Goal: Communication & Community: Answer question/provide support

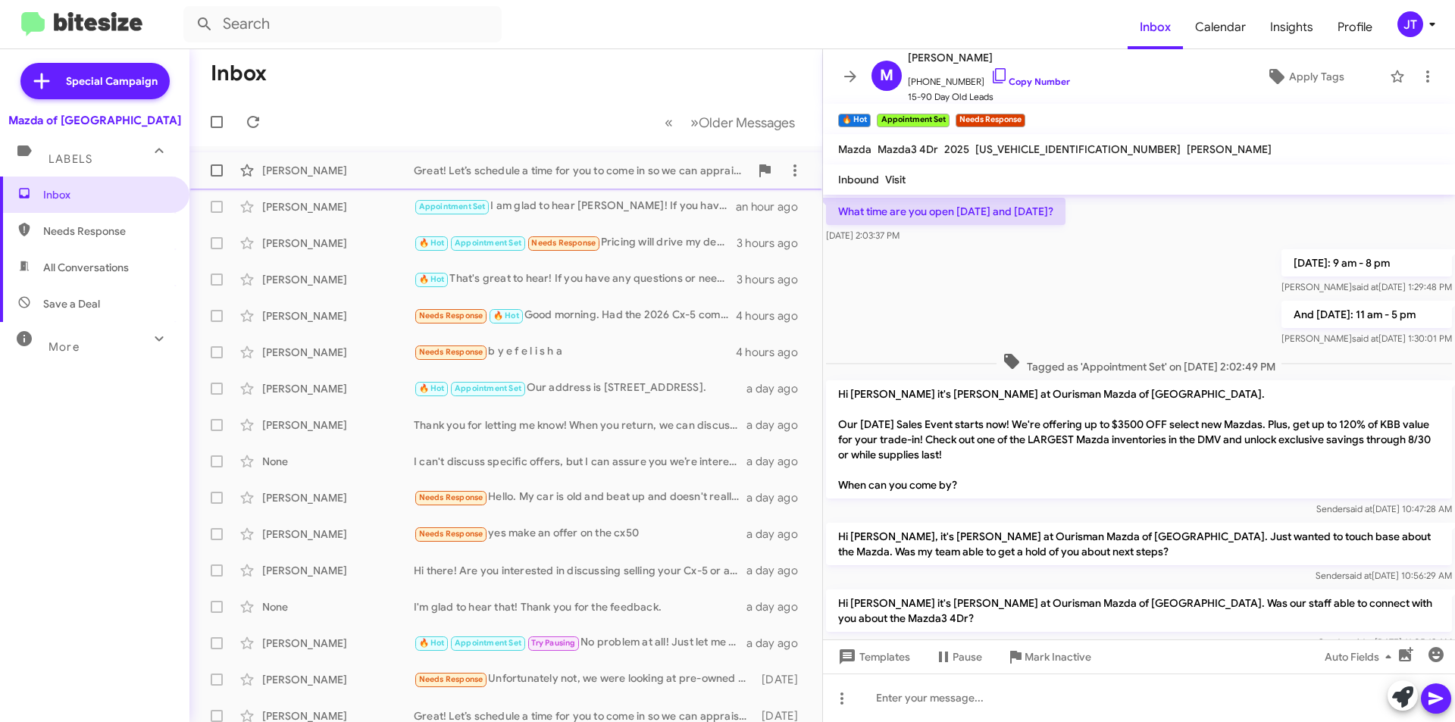
scroll to position [850, 0]
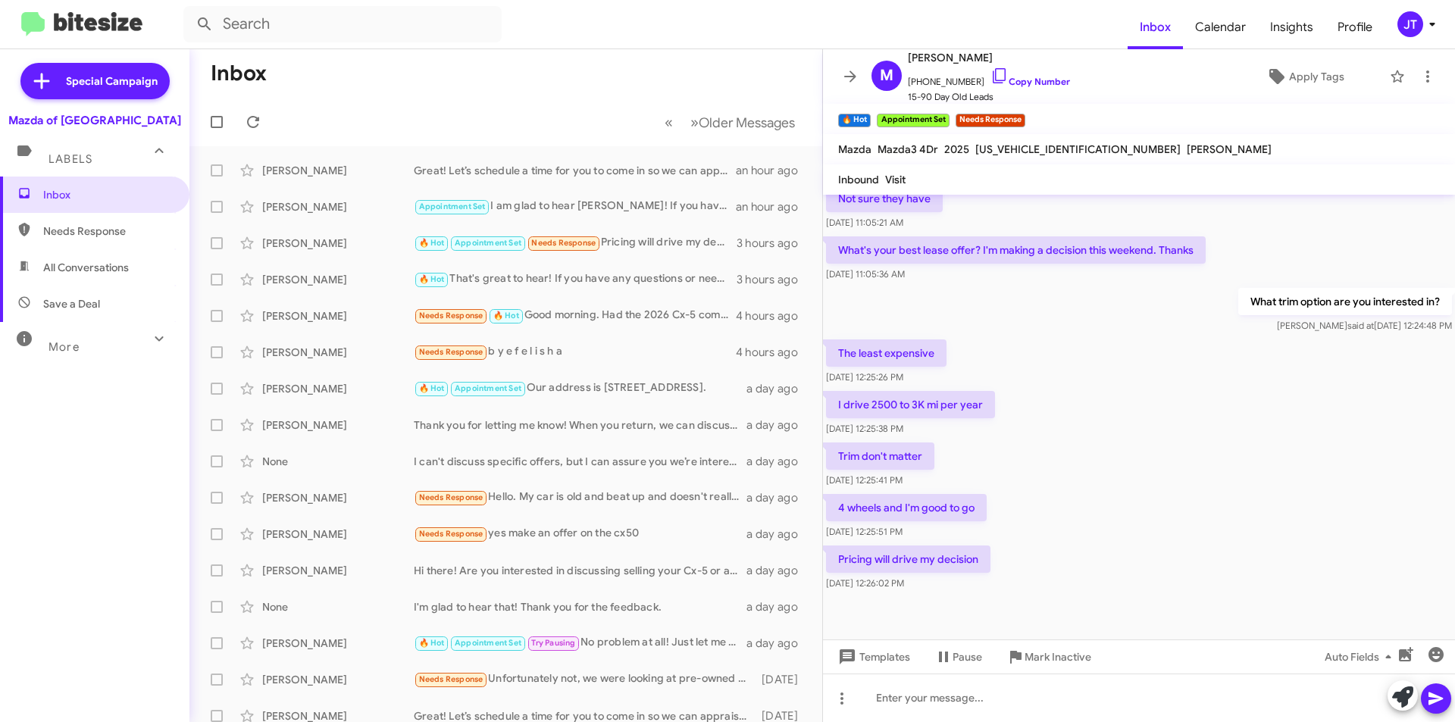
click at [1431, 33] on icon at bounding box center [1432, 24] width 18 height 18
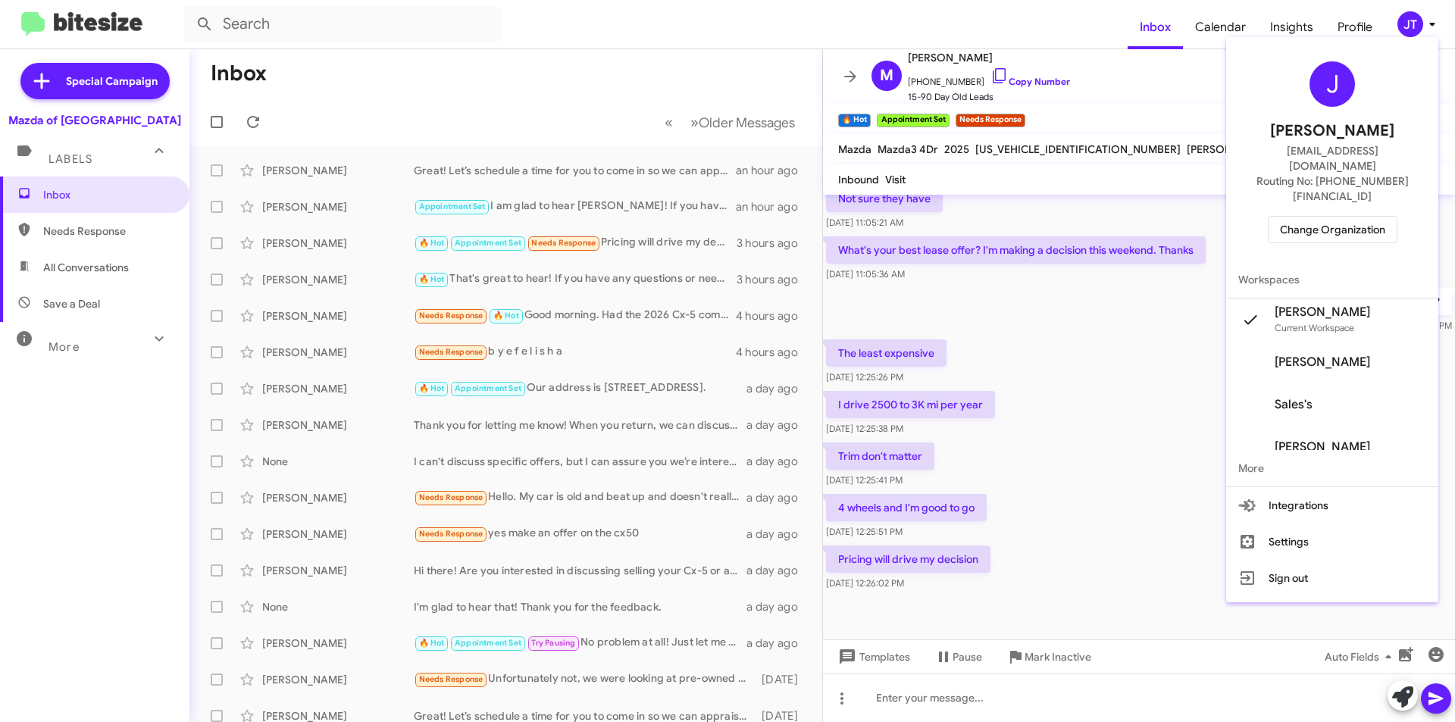
click at [1347, 217] on span "Change Organization" at bounding box center [1332, 230] width 105 height 26
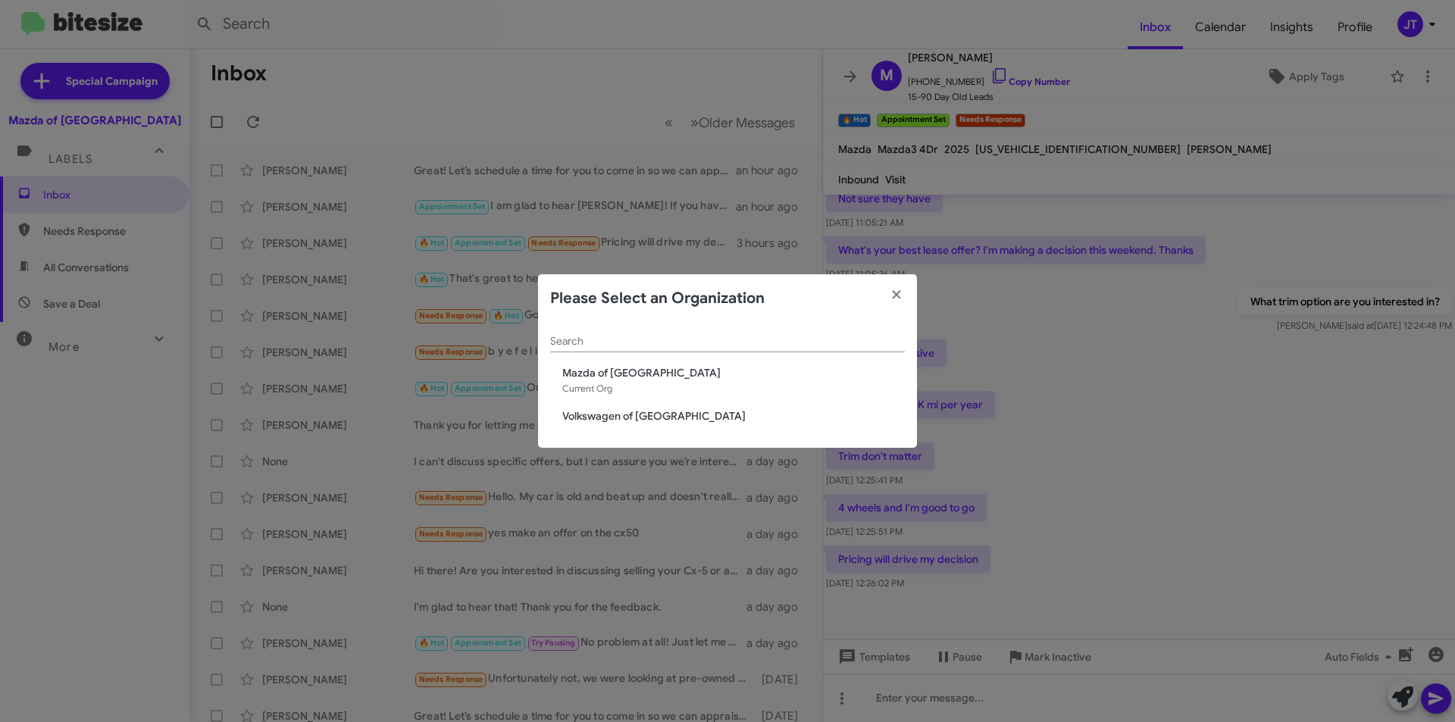
click at [626, 410] on span "Volkswagen of [GEOGRAPHIC_DATA]" at bounding box center [733, 415] width 343 height 15
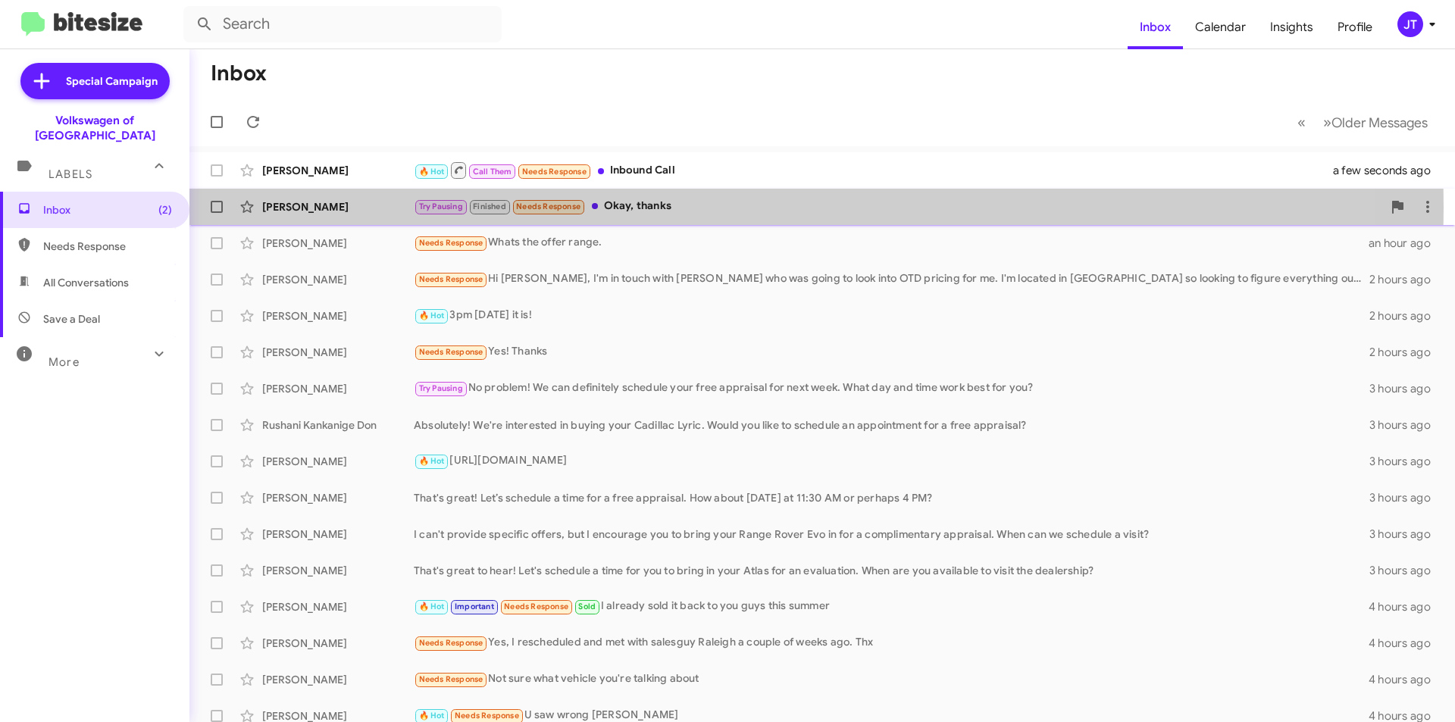
click at [735, 207] on div "Try Pausing Finished Needs Response Okay, thanks" at bounding box center [898, 206] width 969 height 17
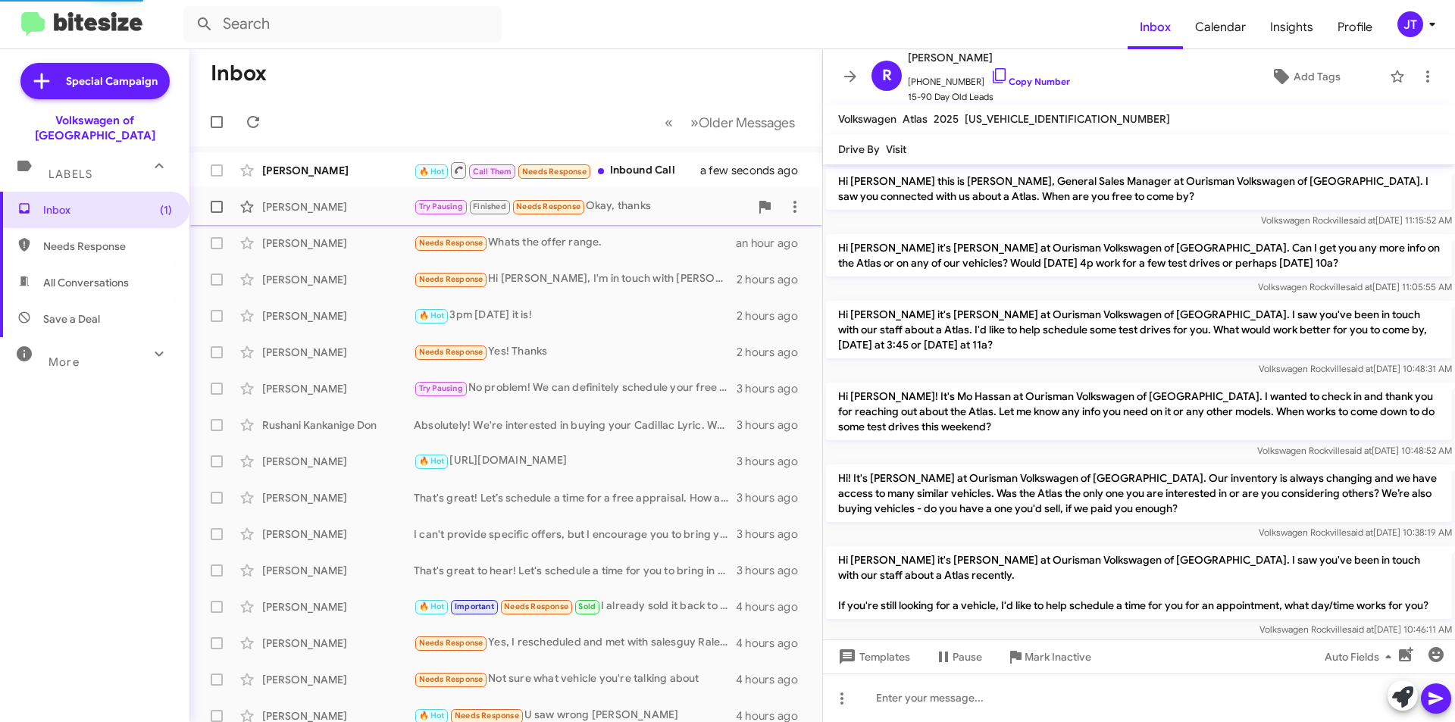
scroll to position [509, 0]
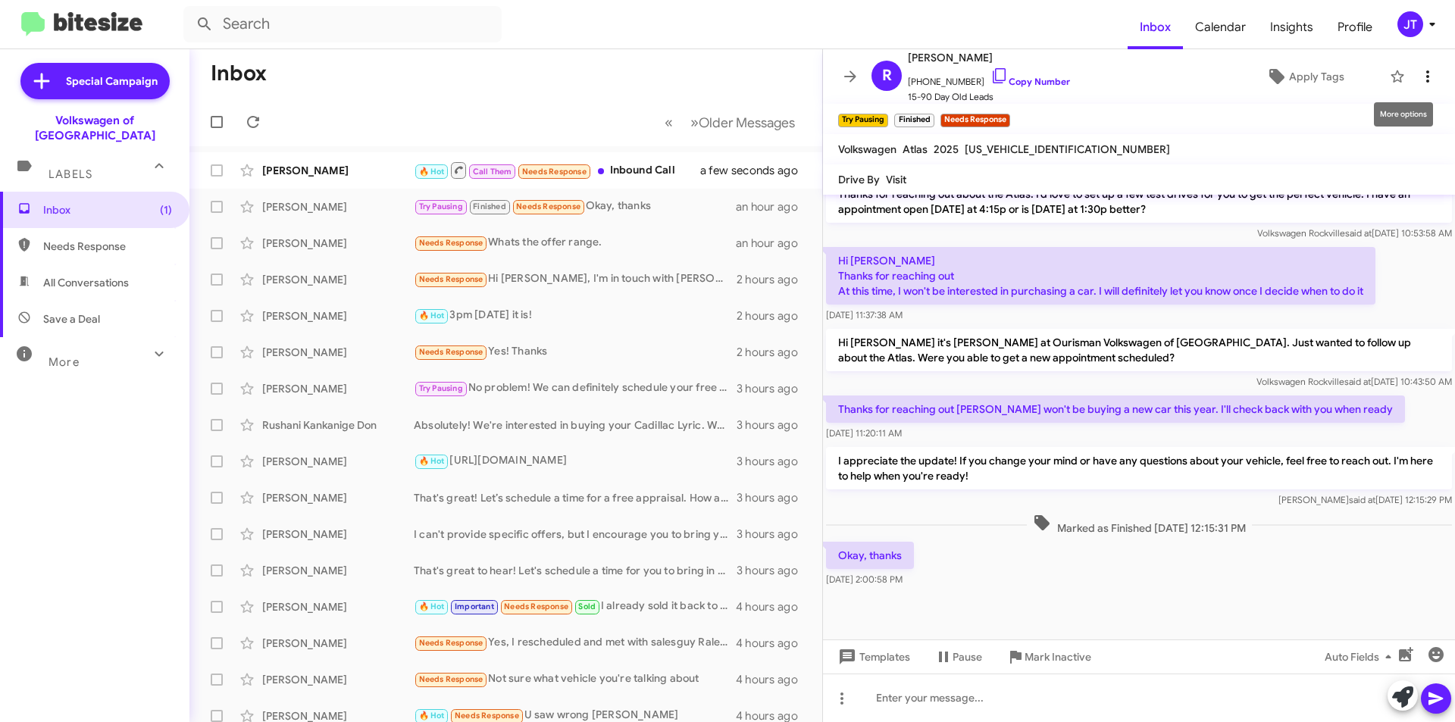
click at [1422, 78] on icon at bounding box center [1428, 76] width 18 height 18
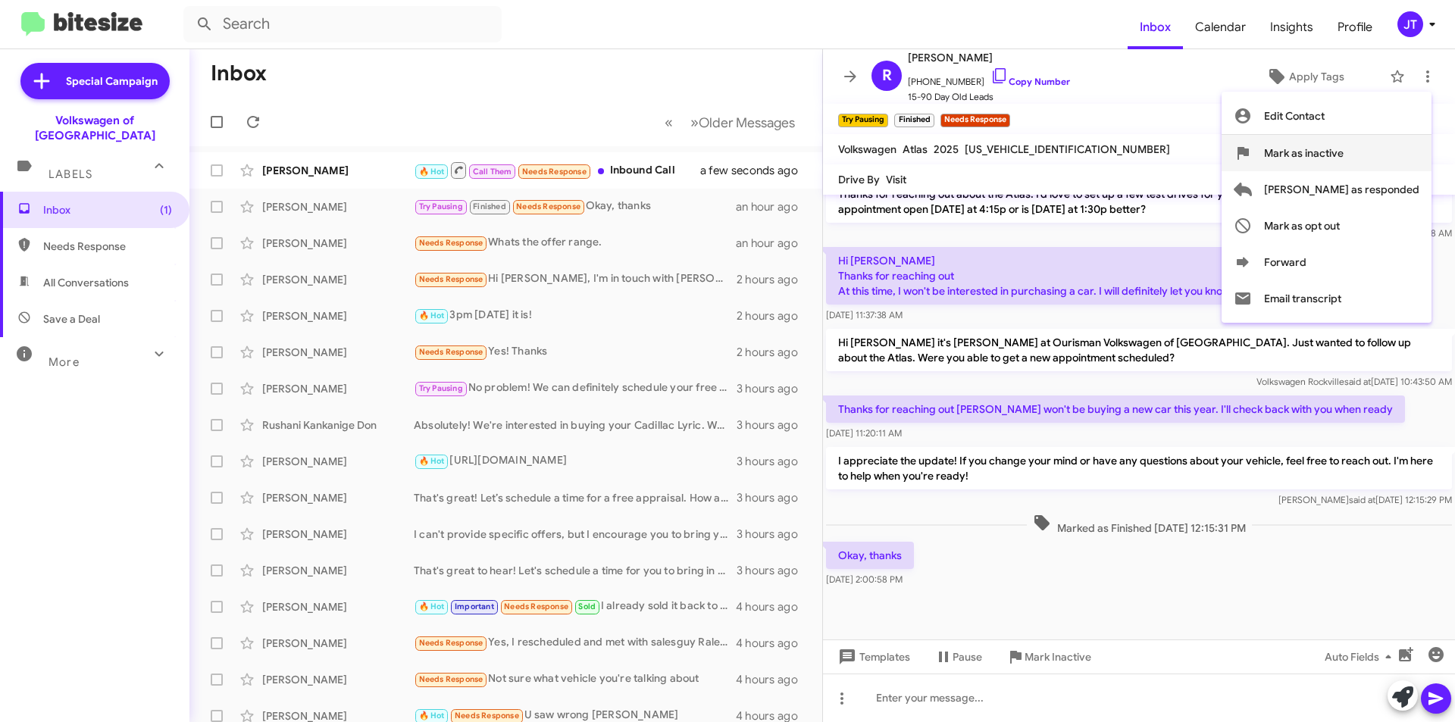
click at [1344, 154] on span "Mark as inactive" at bounding box center [1304, 153] width 80 height 36
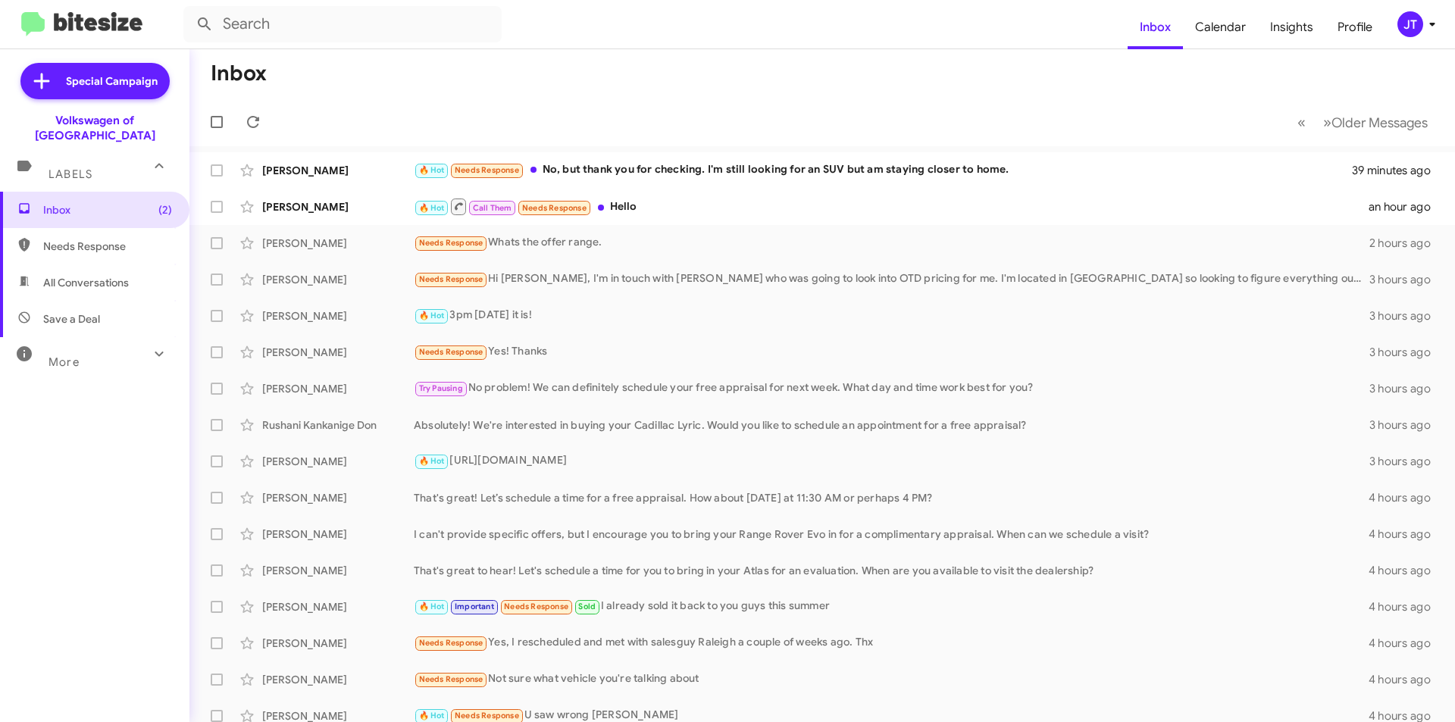
click at [1425, 31] on icon at bounding box center [1432, 24] width 18 height 18
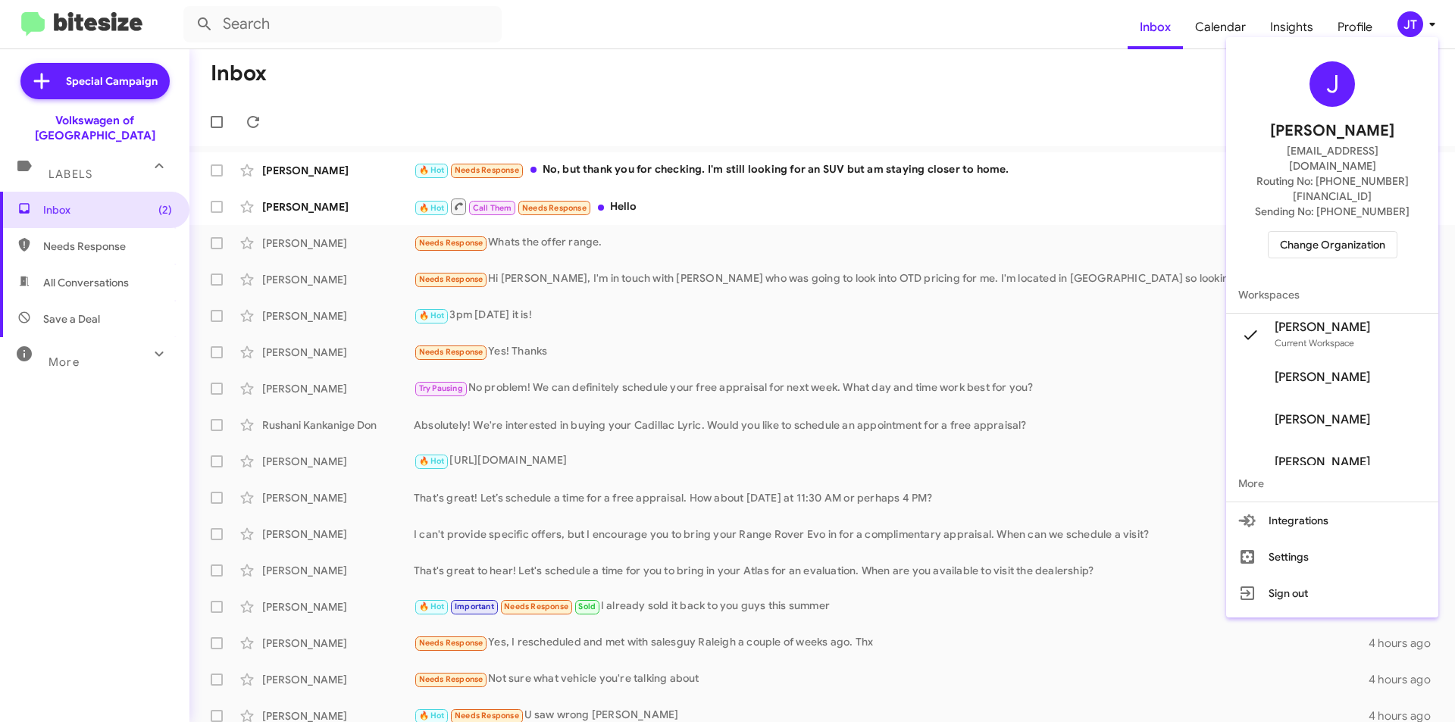
click at [1317, 232] on span "Change Organization" at bounding box center [1332, 245] width 105 height 26
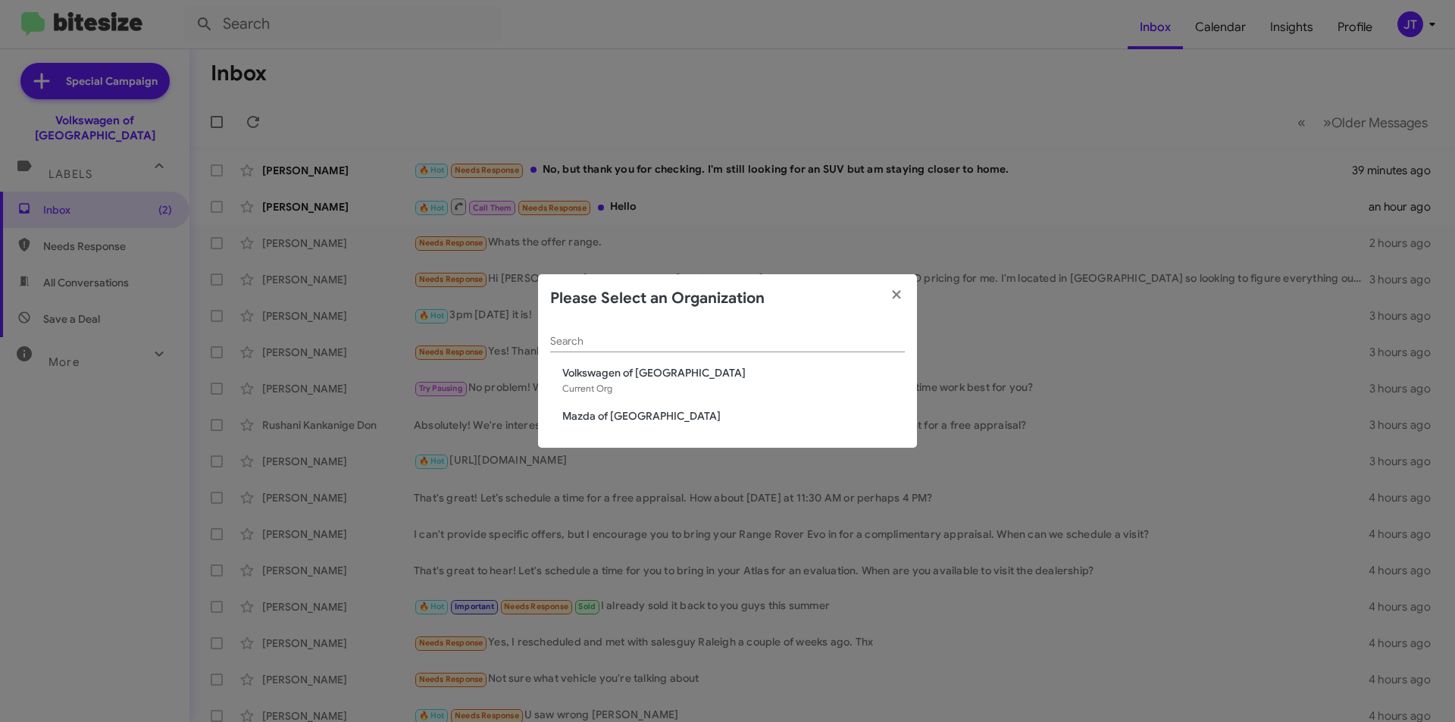
click at [576, 415] on span "Mazda of [GEOGRAPHIC_DATA]" at bounding box center [733, 415] width 343 height 15
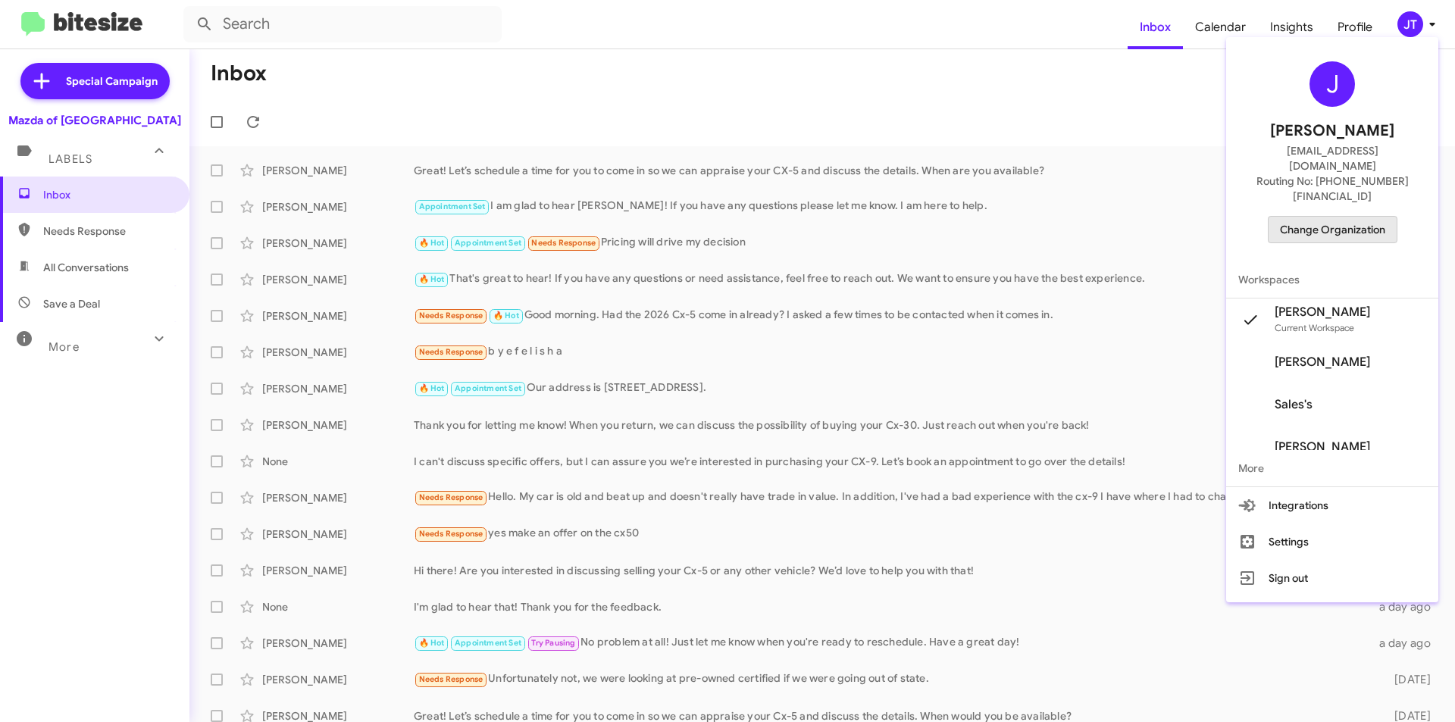
click at [1363, 217] on span "Change Organization" at bounding box center [1332, 230] width 105 height 26
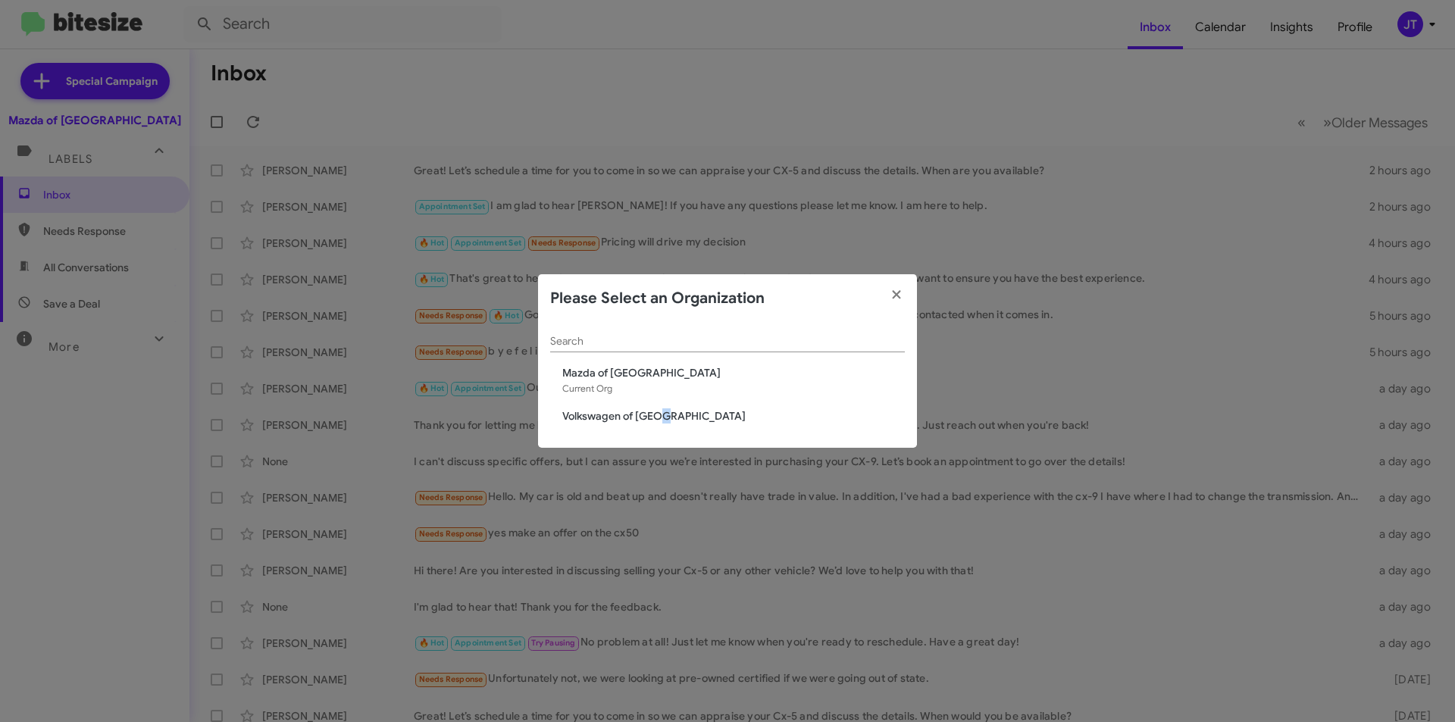
click at [662, 424] on span "Volkswagen of [GEOGRAPHIC_DATA]" at bounding box center [733, 415] width 343 height 15
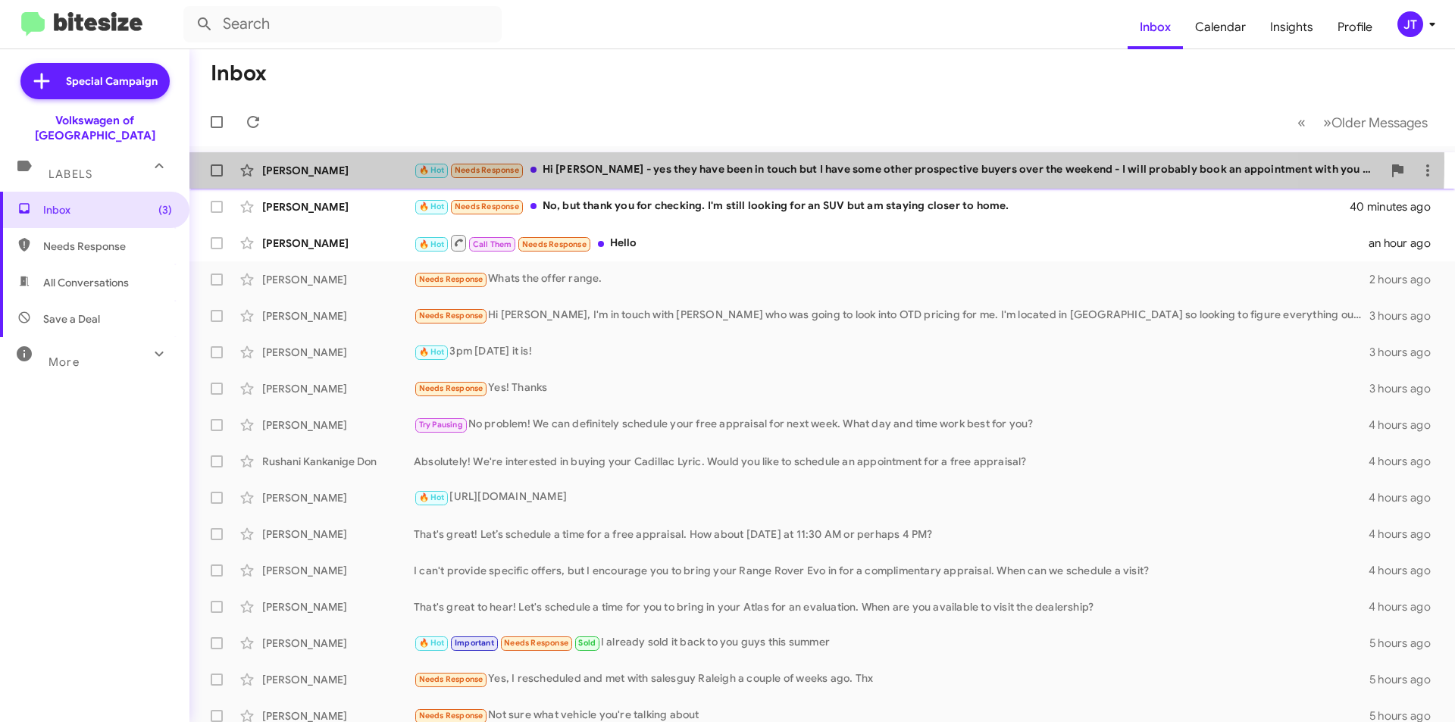
click at [697, 161] on div "🔥 Hot Needs Response Hi [PERSON_NAME] - yes they have been in touch but I have …" at bounding box center [898, 169] width 969 height 17
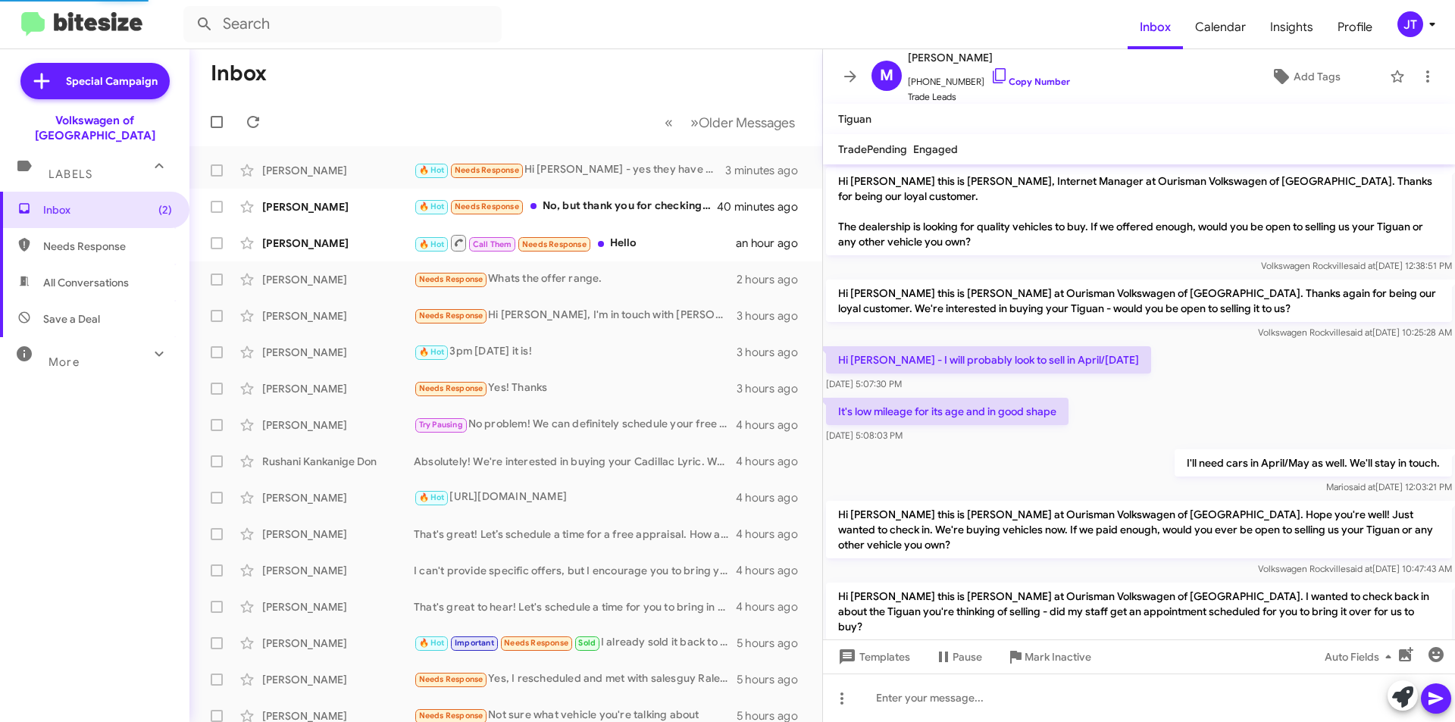
scroll to position [89, 0]
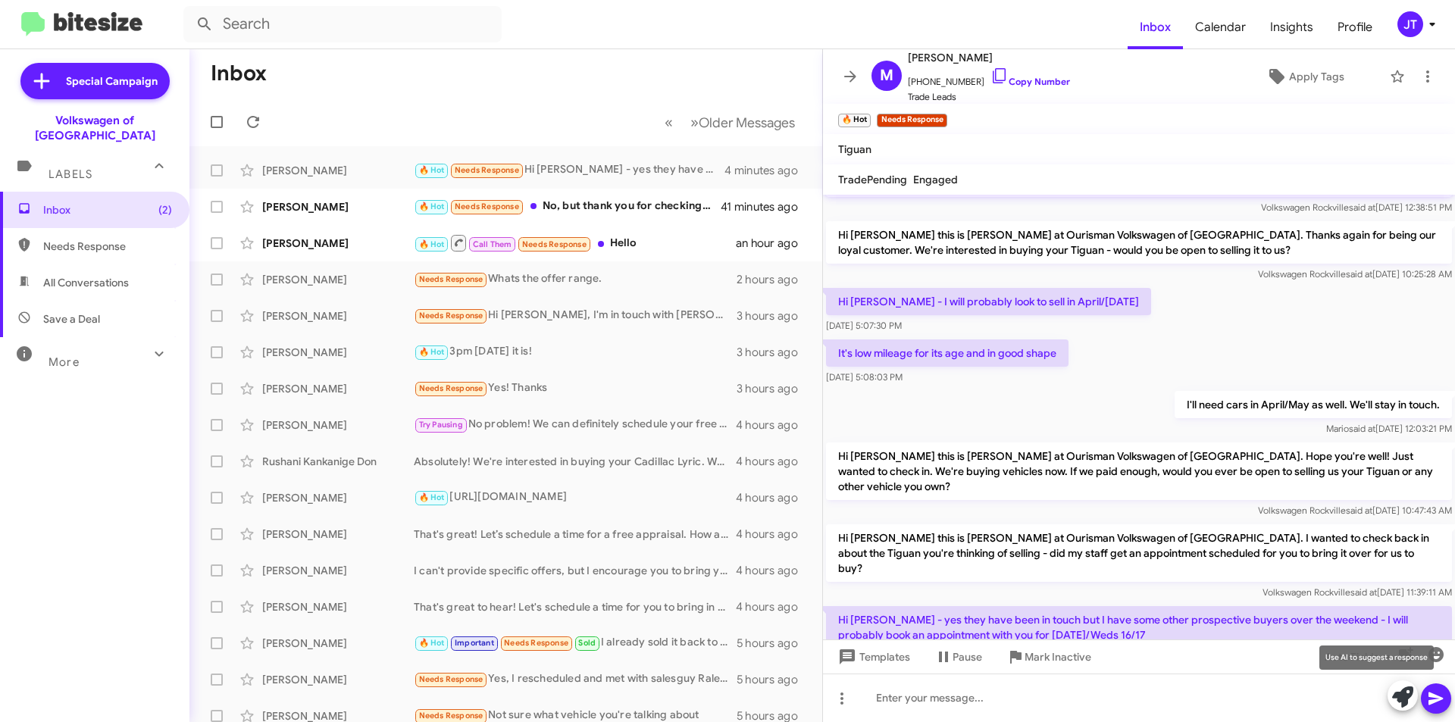
click at [1404, 699] on icon at bounding box center [1402, 697] width 21 height 21
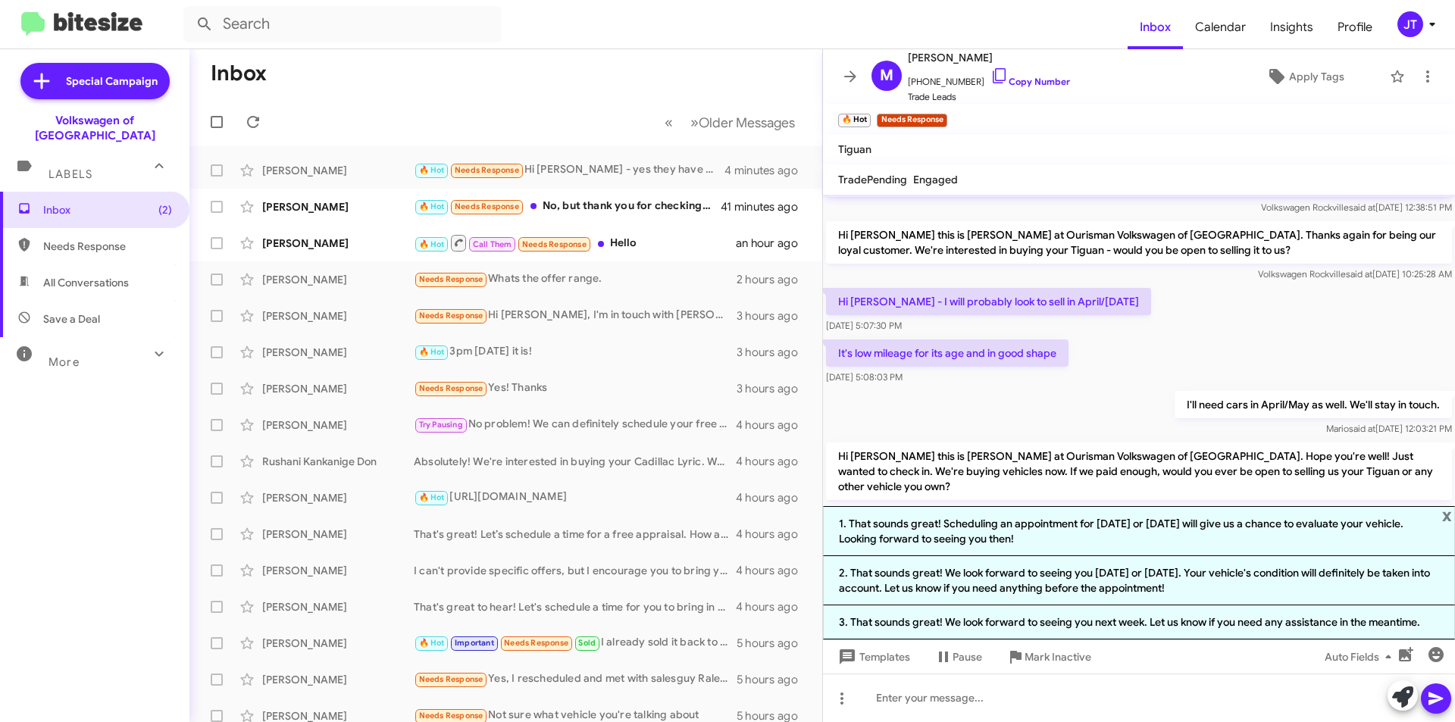
click at [1175, 421] on div "I'll need cars in April/May as well. We'll stay in touch. [PERSON_NAME] said at…" at bounding box center [1313, 413] width 277 height 45
click at [1448, 513] on span "x" at bounding box center [1447, 515] width 10 height 18
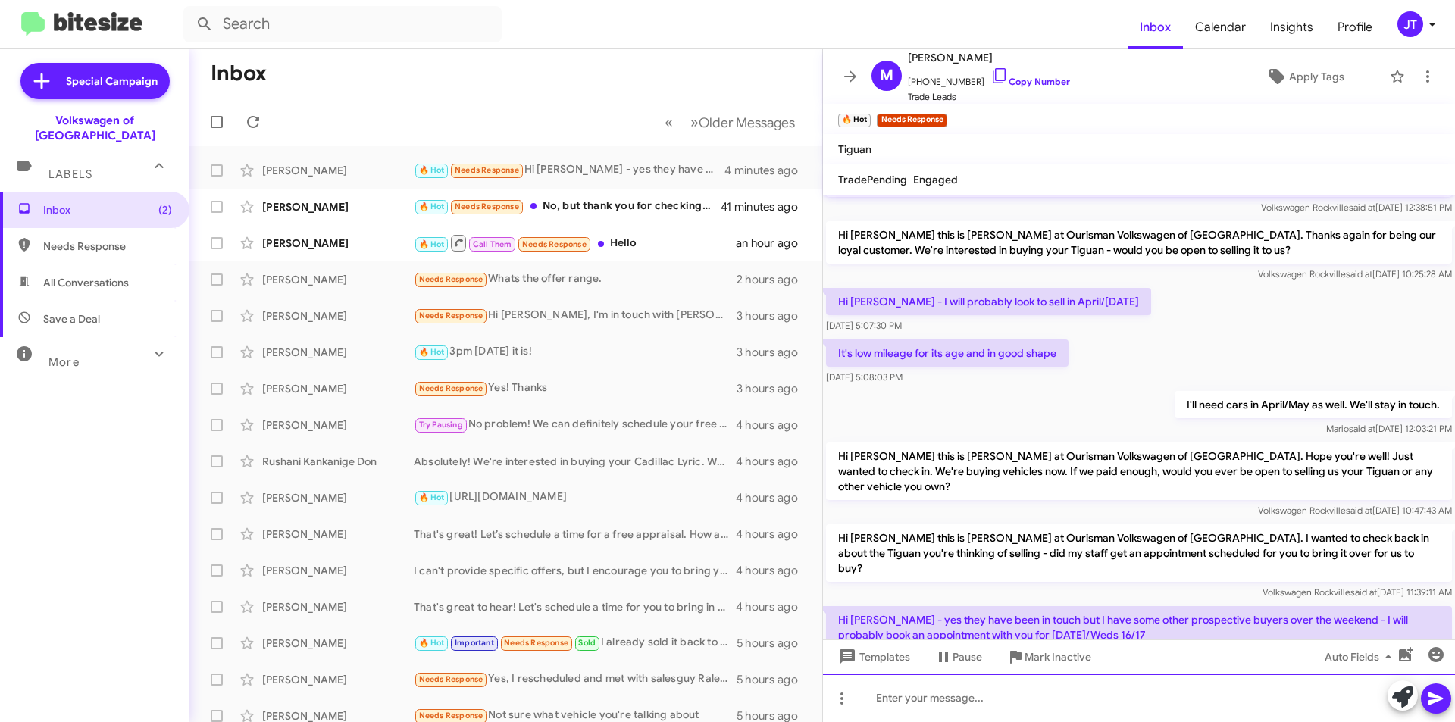
click at [1056, 707] on div at bounding box center [1139, 698] width 632 height 49
click at [1439, 707] on icon at bounding box center [1436, 699] width 18 height 18
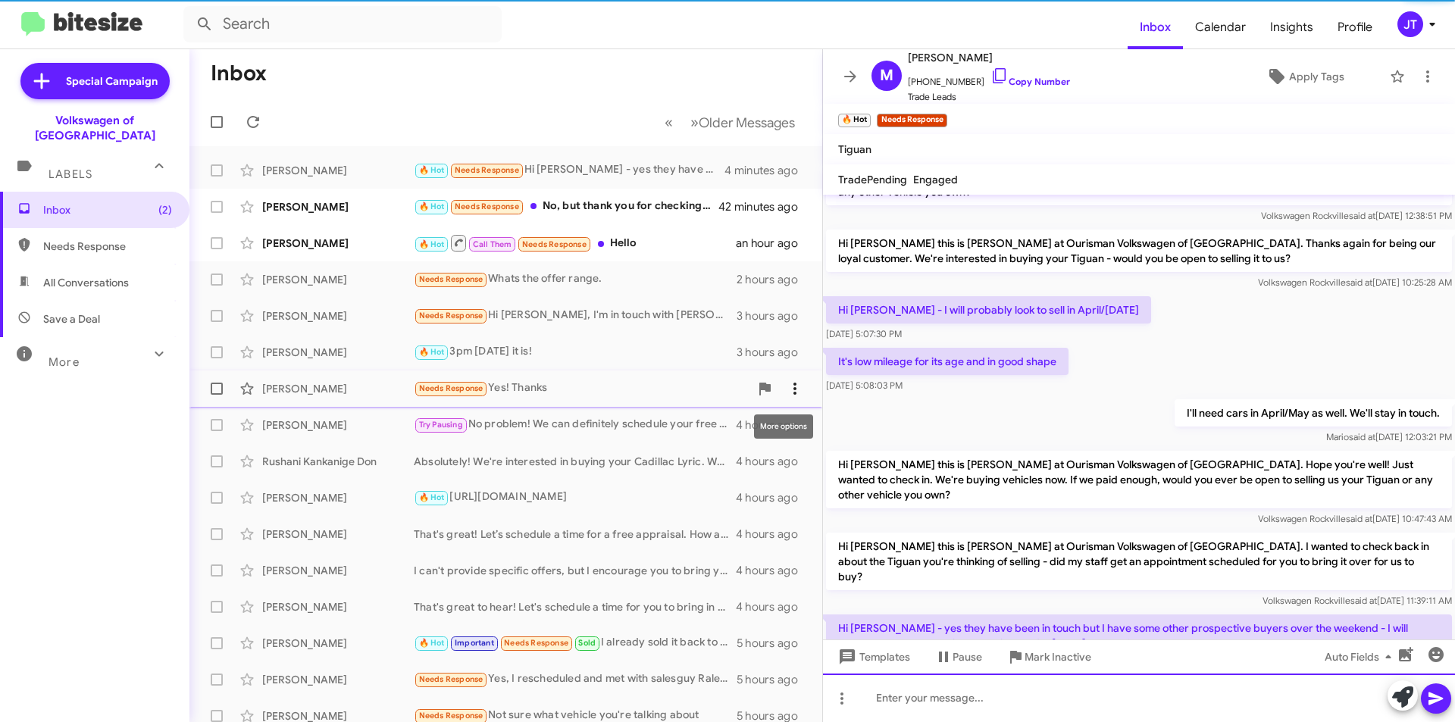
scroll to position [174, 0]
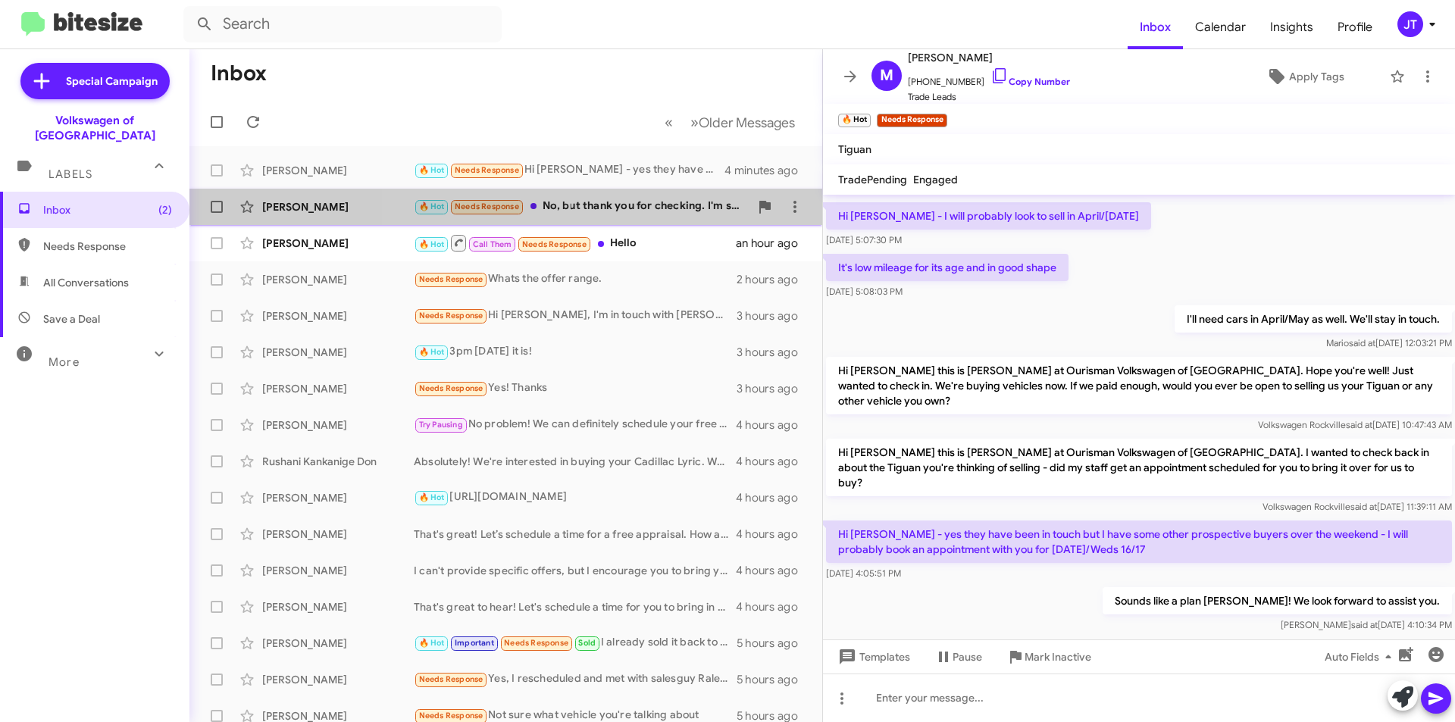
click at [648, 205] on div "🔥 Hot Needs Response No, but thank you for checking. I'm still looking for an S…" at bounding box center [582, 206] width 336 height 17
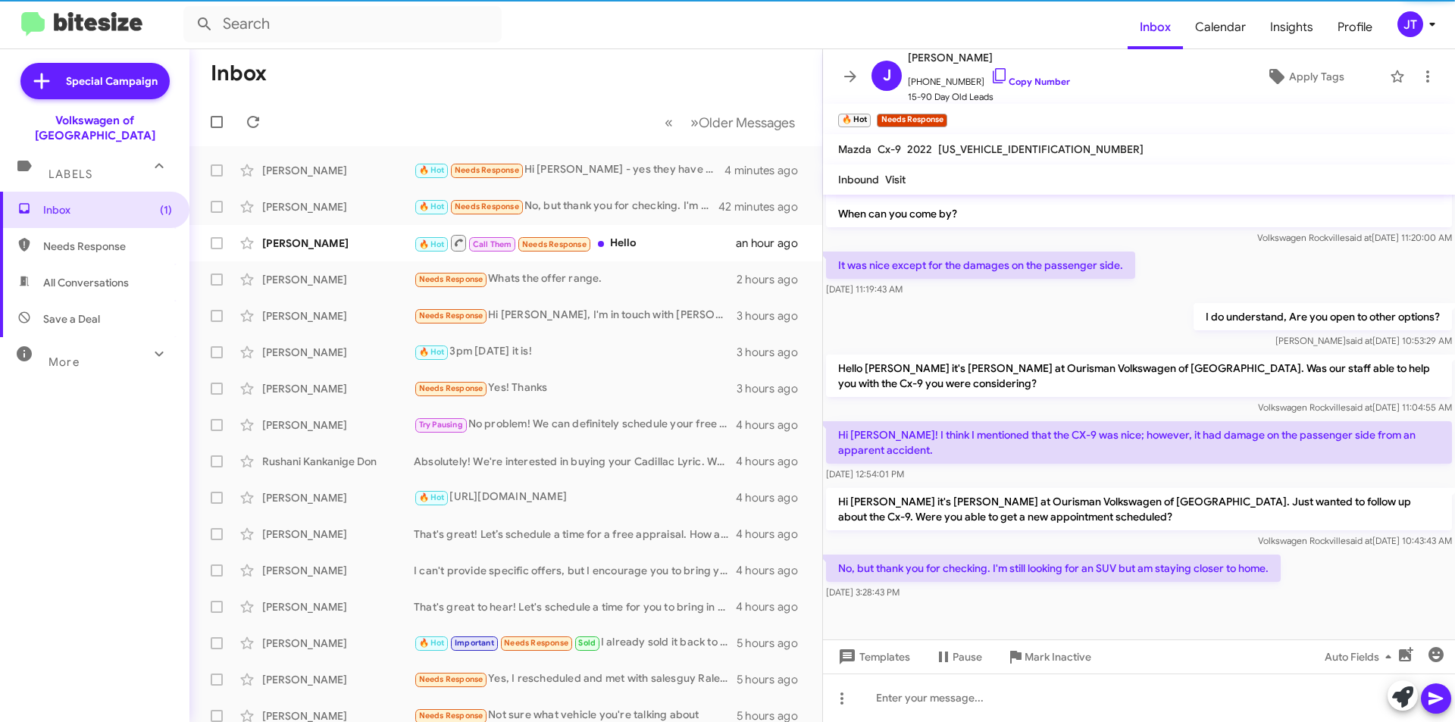
scroll to position [260, 0]
